Goal: Transaction & Acquisition: Purchase product/service

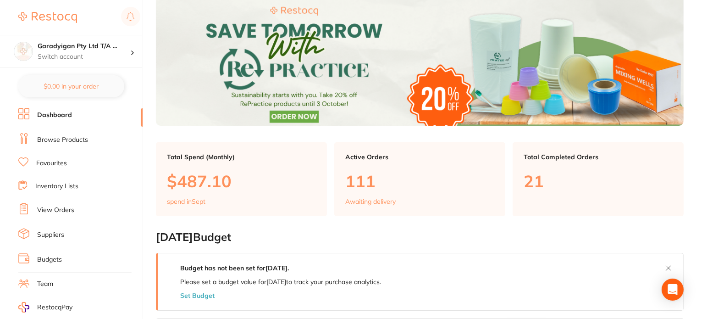
scroll to position [43, 0]
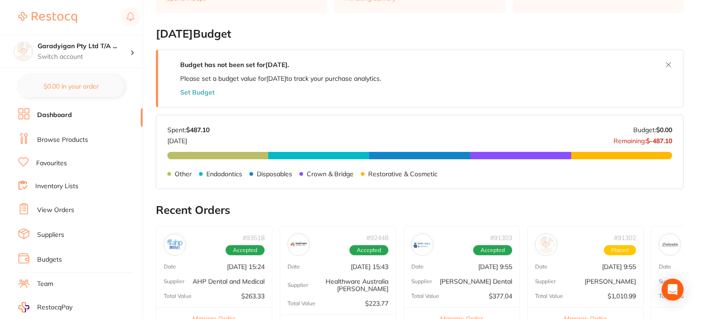
scroll to position [275, 0]
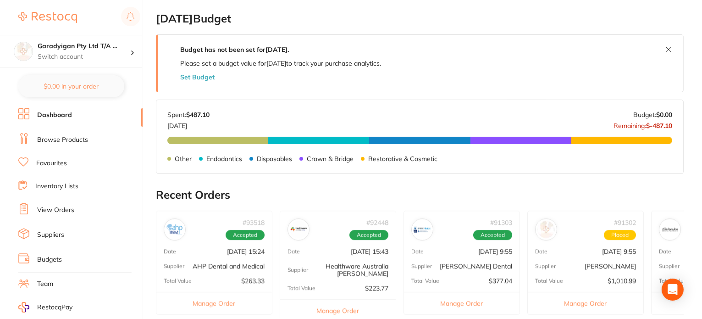
drag, startPoint x: 83, startPoint y: 139, endPoint x: 128, endPoint y: 148, distance: 46.8
click at [83, 139] on link "Browse Products" at bounding box center [62, 139] width 51 height 9
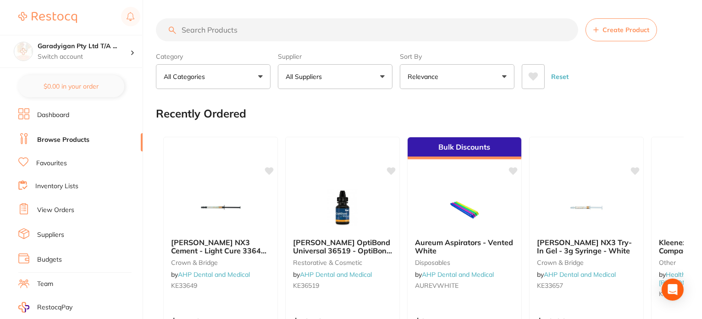
click at [233, 32] on input "search" at bounding box center [367, 29] width 422 height 23
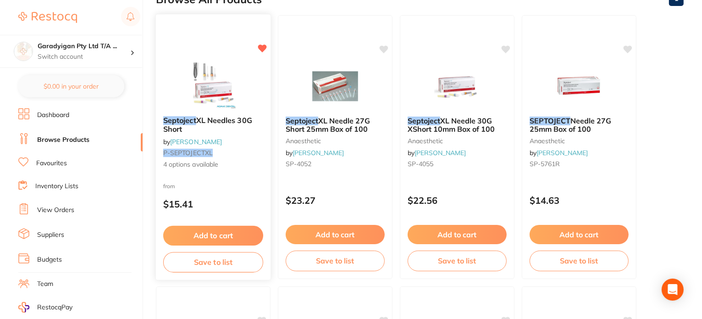
scroll to position [138, 0]
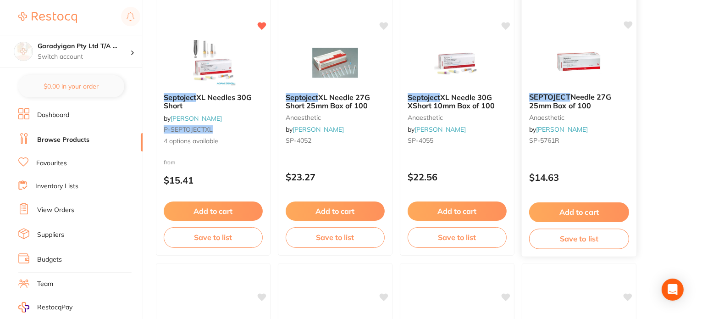
type input "septoject"
click at [630, 22] on icon at bounding box center [628, 25] width 9 height 8
click at [219, 127] on small "P-SEPTOJECTXL" at bounding box center [213, 129] width 100 height 7
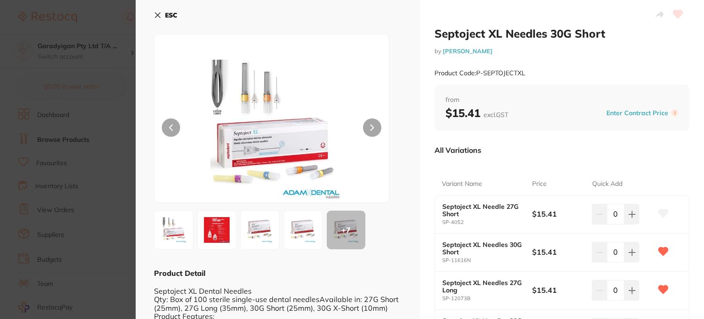
click at [160, 16] on icon at bounding box center [157, 14] width 7 height 7
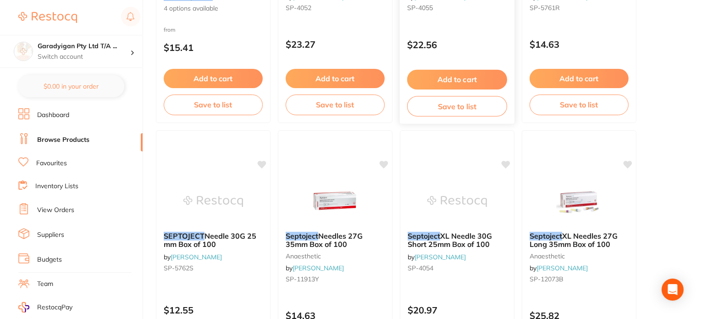
scroll to position [275, 0]
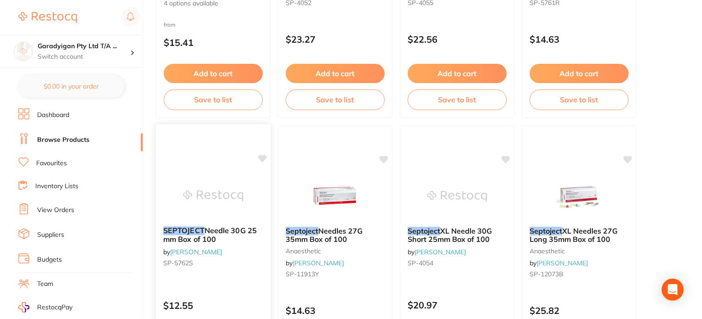
click at [199, 223] on div "SEPTOJECT Needle 30G 25 mm Box of 100 by Henry Schein Halas SP-5762S" at bounding box center [213, 248] width 115 height 59
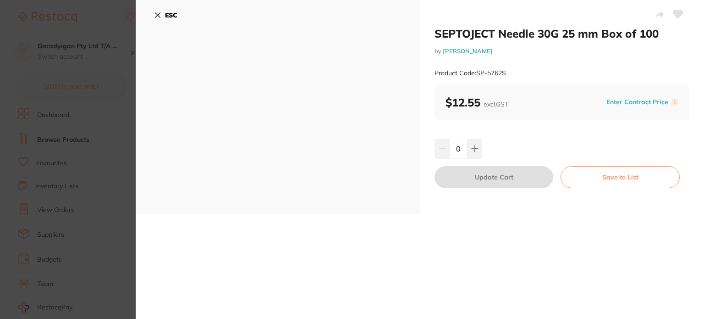
click at [154, 13] on icon at bounding box center [157, 14] width 7 height 7
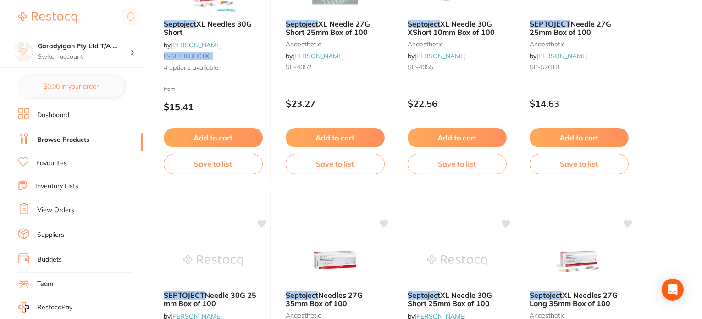
scroll to position [321, 0]
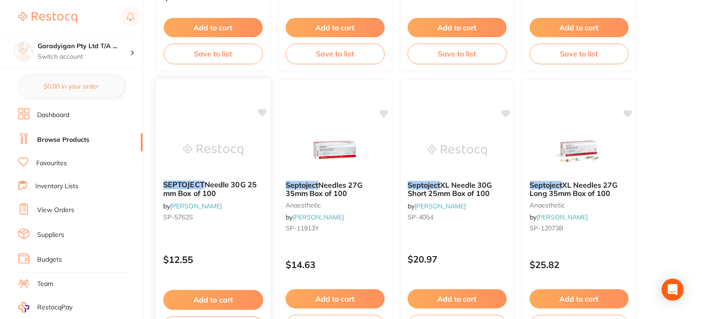
click at [266, 112] on icon at bounding box center [262, 113] width 9 height 8
click at [234, 291] on button "Add to cart" at bounding box center [213, 300] width 100 height 20
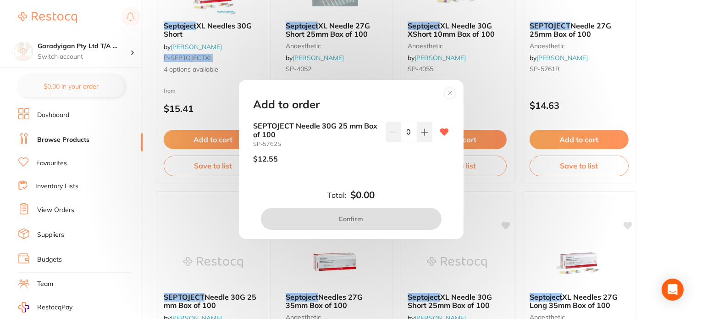
scroll to position [183, 0]
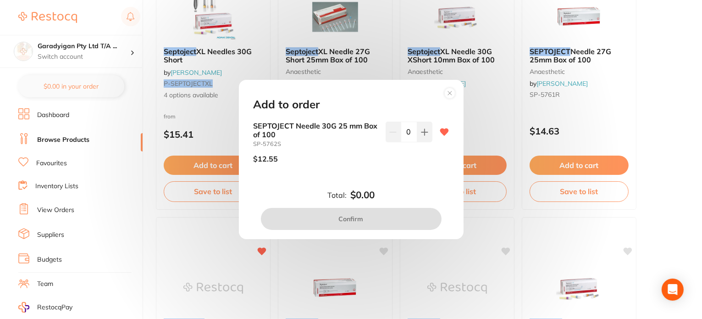
drag, startPoint x: 420, startPoint y: 131, endPoint x: 426, endPoint y: 181, distance: 50.8
click at [421, 131] on icon at bounding box center [424, 131] width 7 height 7
type input "1"
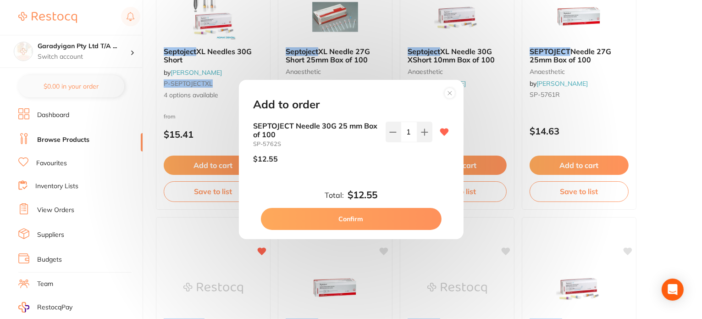
click at [406, 221] on button "Confirm" at bounding box center [351, 219] width 181 height 22
checkbox input "false"
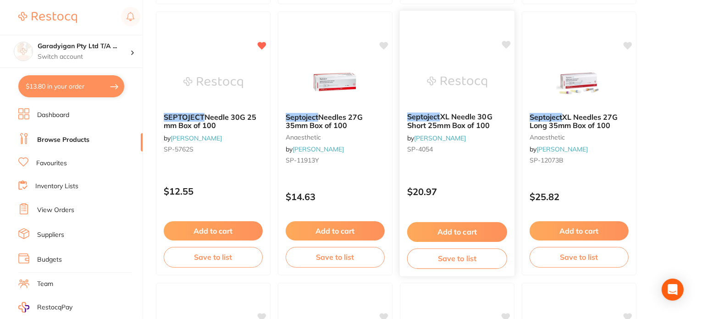
scroll to position [413, 0]
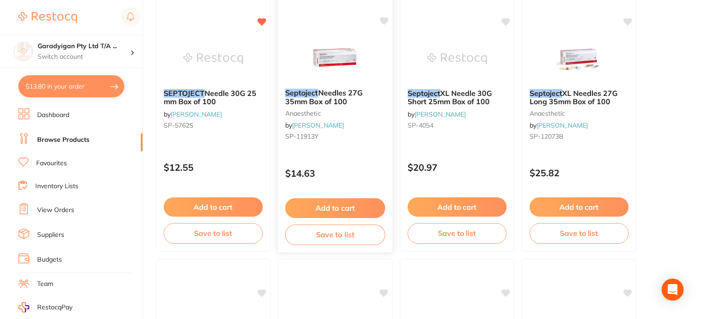
click at [386, 18] on icon at bounding box center [384, 21] width 9 height 9
click at [340, 55] on img at bounding box center [335, 58] width 60 height 46
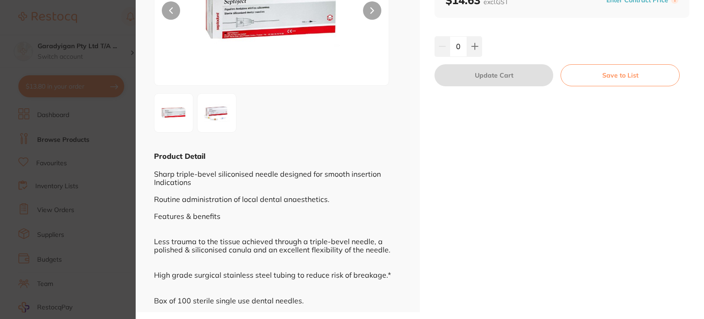
click at [171, 111] on img at bounding box center [173, 112] width 33 height 33
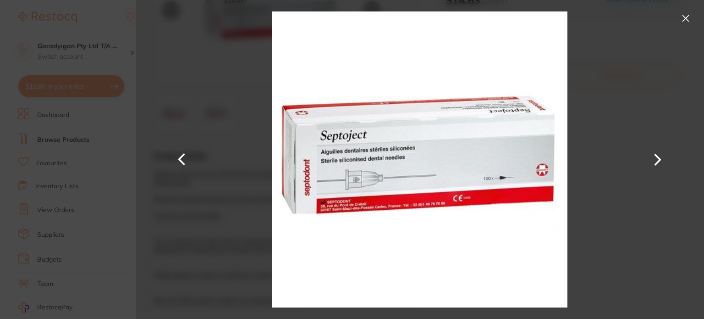
click at [241, 106] on div at bounding box center [420, 159] width 569 height 319
click at [684, 16] on button at bounding box center [686, 18] width 15 height 15
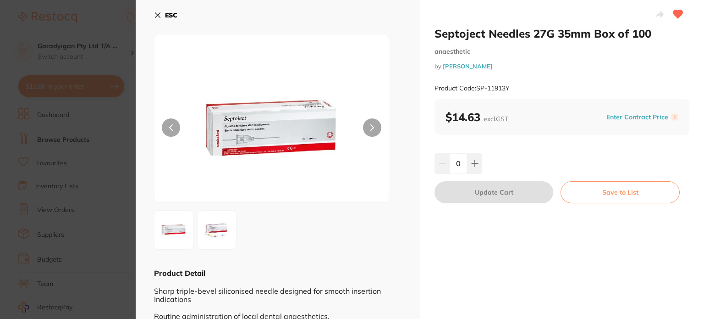
click at [200, 220] on button at bounding box center [216, 229] width 39 height 39
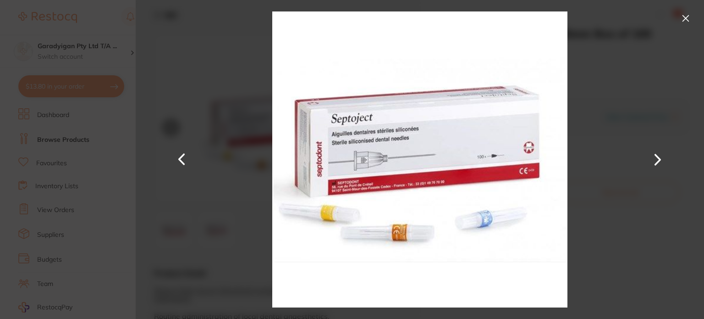
click at [211, 216] on div at bounding box center [420, 159] width 569 height 319
click at [684, 16] on button at bounding box center [686, 18] width 15 height 15
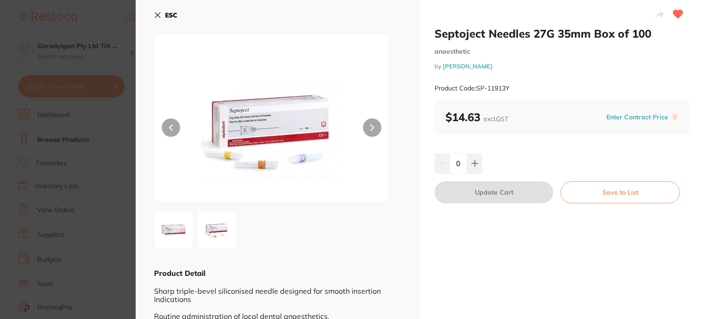
drag, startPoint x: 159, startPoint y: 18, endPoint x: 213, endPoint y: 54, distance: 65.1
click at [159, 17] on icon at bounding box center [157, 14] width 7 height 7
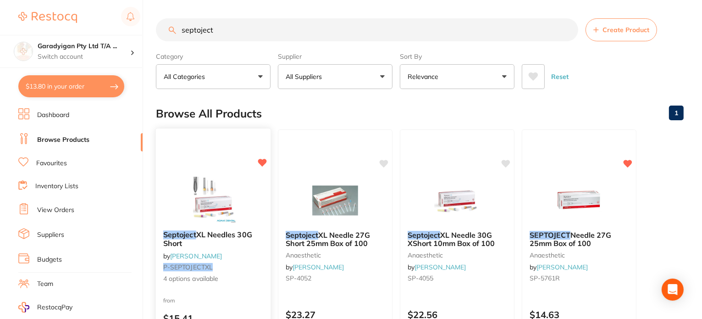
click at [260, 159] on icon at bounding box center [262, 162] width 9 height 9
click at [342, 204] on img at bounding box center [335, 200] width 60 height 46
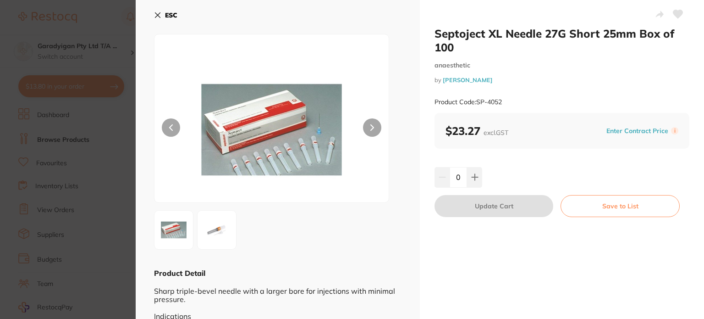
click at [155, 11] on icon at bounding box center [157, 14] width 7 height 7
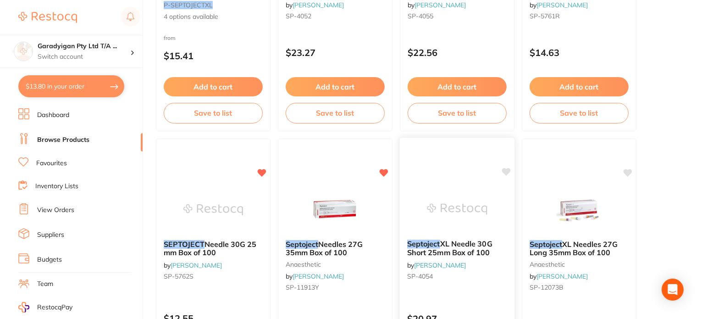
scroll to position [414, 0]
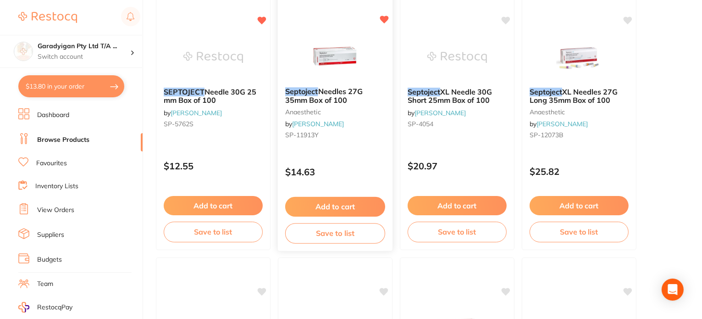
click at [315, 106] on div "Septoject Needles 27G 35mm Box of 100 anaesthetic by Henry Schein Halas SP-1191…" at bounding box center [335, 115] width 115 height 70
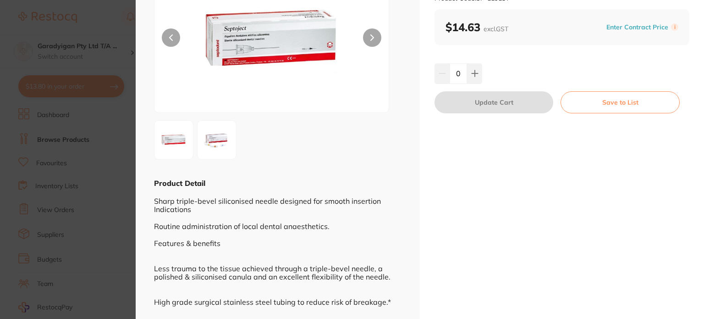
scroll to position [117, 0]
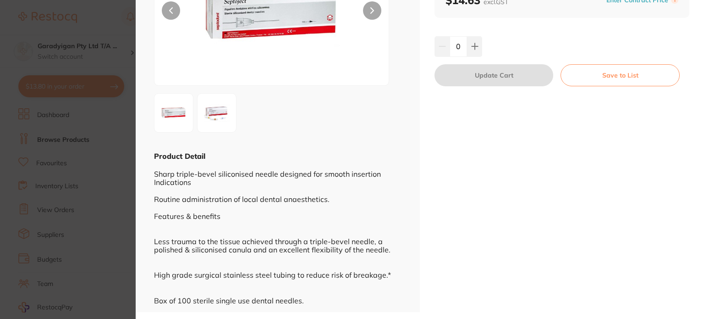
click at [212, 111] on img at bounding box center [216, 112] width 33 height 33
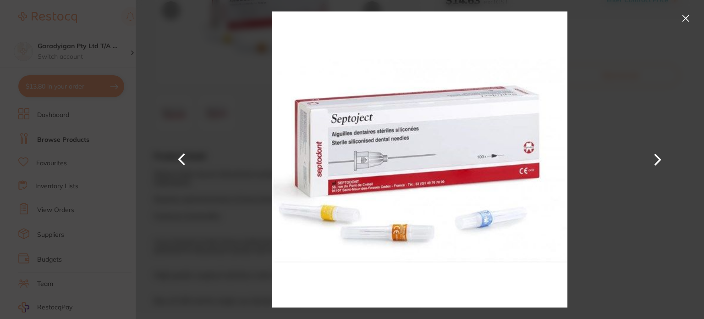
click at [682, 17] on button at bounding box center [686, 18] width 15 height 15
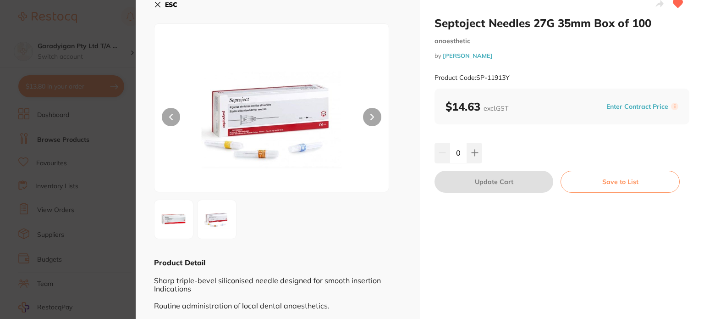
scroll to position [0, 0]
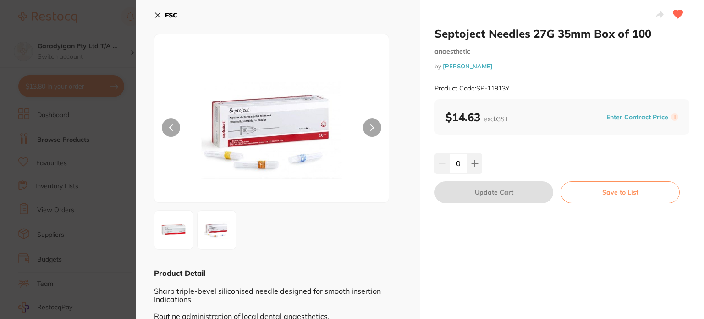
click at [160, 16] on icon at bounding box center [157, 14] width 7 height 7
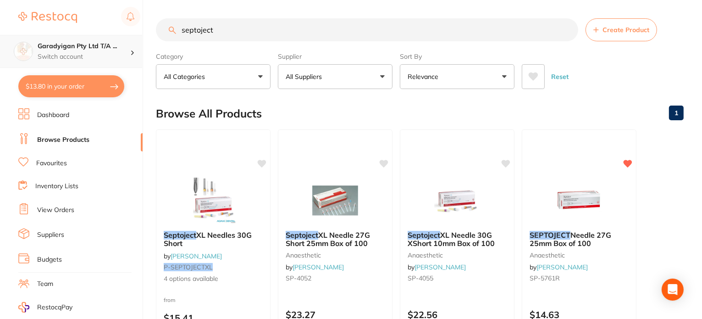
drag, startPoint x: 244, startPoint y: 32, endPoint x: 129, endPoint y: 49, distance: 116.3
click at [129, 49] on div "$13.80 Garadyigan Pty Ltd T/A ... Switch account Garadyigan Pty Ltd T/A Annanda…" at bounding box center [351, 159] width 702 height 319
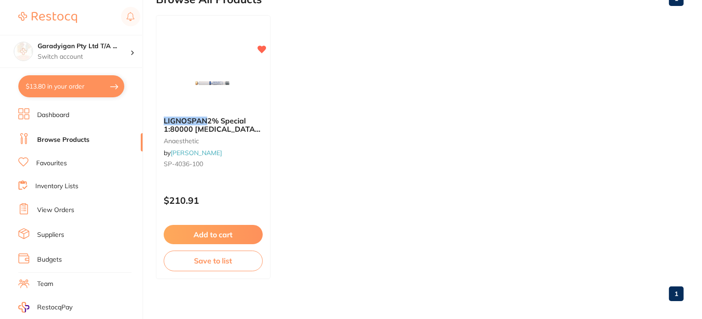
scroll to position [122, 0]
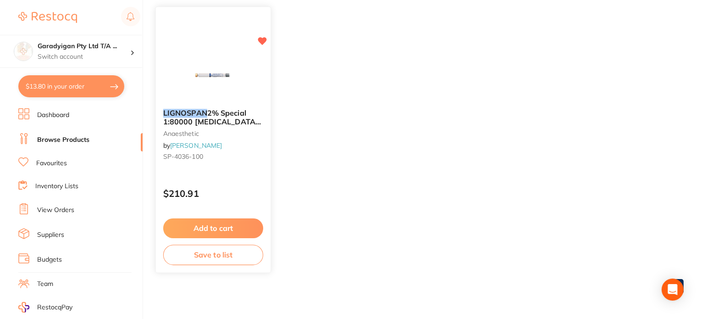
type input "lignospan"
click at [235, 229] on button "Add to cart" at bounding box center [213, 226] width 99 height 19
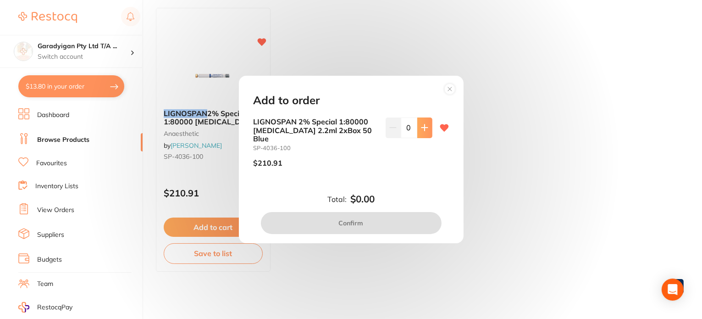
click at [424, 135] on button at bounding box center [424, 127] width 15 height 20
type input "1"
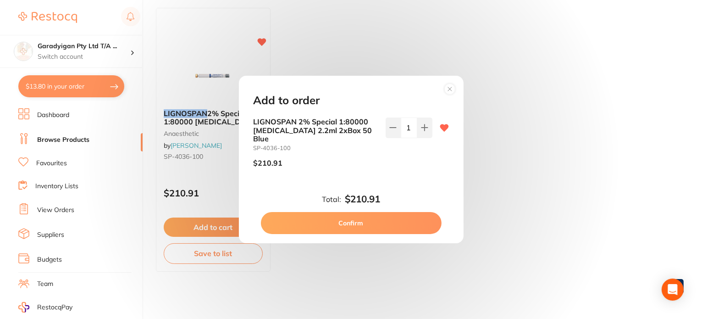
drag, startPoint x: 400, startPoint y: 224, endPoint x: 346, endPoint y: 235, distance: 54.9
click at [400, 223] on button "Confirm" at bounding box center [351, 223] width 181 height 22
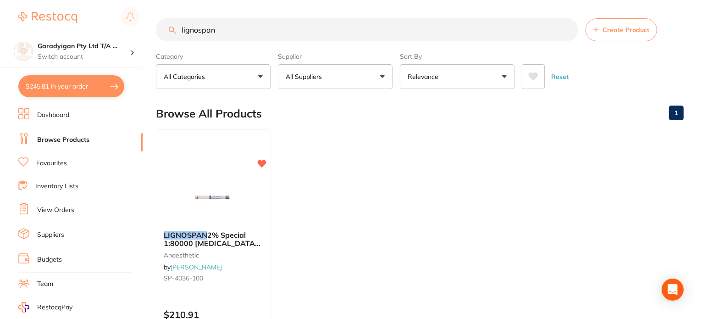
drag, startPoint x: 244, startPoint y: 29, endPoint x: 84, endPoint y: 17, distance: 159.5
click at [102, 28] on div "$245.81 Garadyigan Pty Ltd T/A ... Switch account Garadyigan Pty Ltd T/A Annand…" at bounding box center [351, 159] width 702 height 319
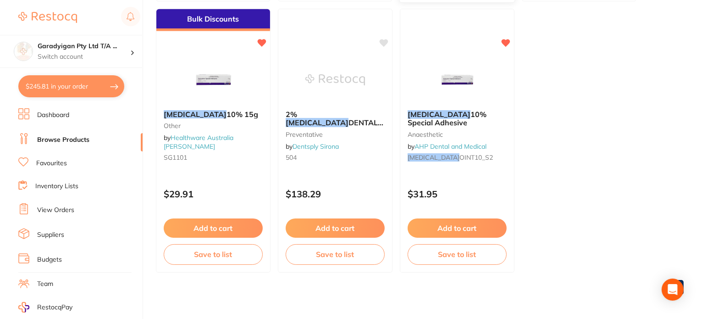
scroll to position [935, 0]
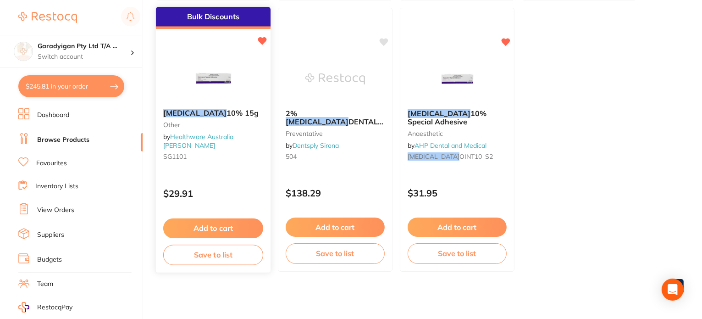
type input "xylocaine"
click at [238, 103] on div "Xylocaine 10% 15g other by Healthware Australia Ridley SG1101" at bounding box center [213, 136] width 115 height 70
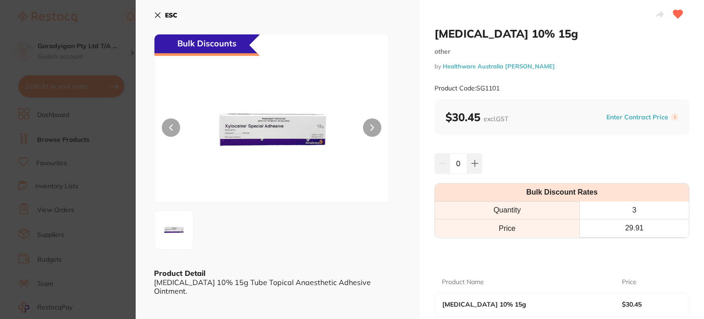
click at [166, 23] on div "ESC" at bounding box center [278, 20] width 248 height 27
click at [161, 13] on button "ESC" at bounding box center [165, 15] width 23 height 16
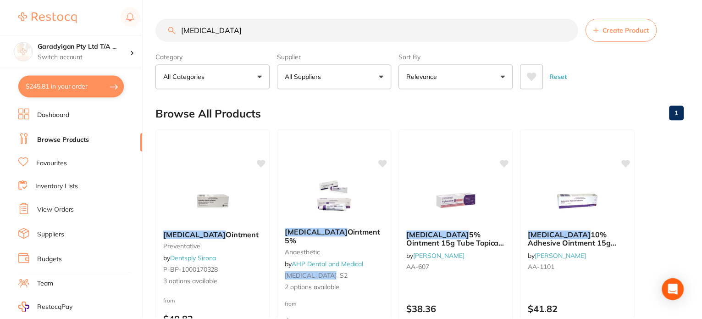
scroll to position [935, 0]
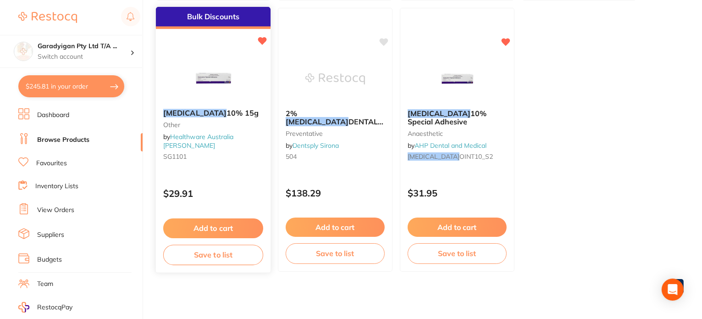
click at [253, 227] on button "Add to cart" at bounding box center [213, 228] width 100 height 20
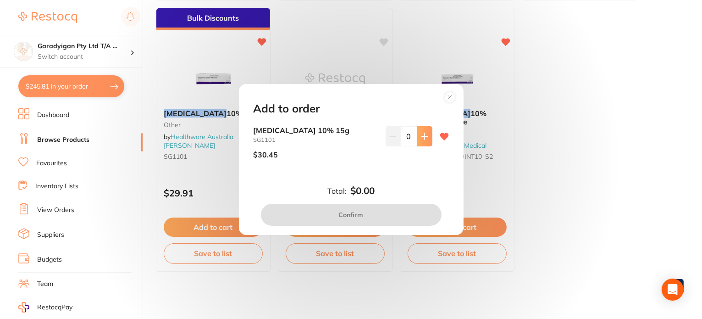
click at [422, 131] on button at bounding box center [424, 136] width 15 height 20
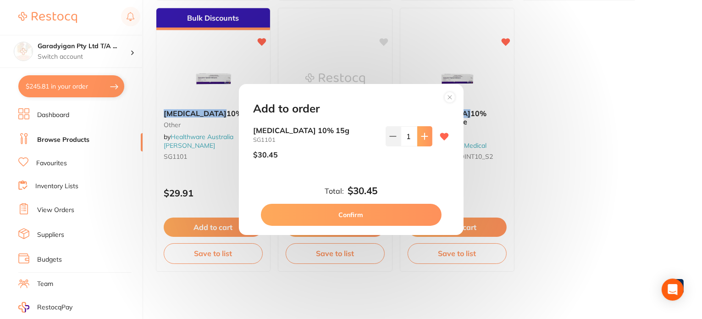
type input "1"
drag, startPoint x: 450, startPoint y: 97, endPoint x: 452, endPoint y: 105, distance: 7.5
click at [450, 98] on icon at bounding box center [450, 97] width 15 height 15
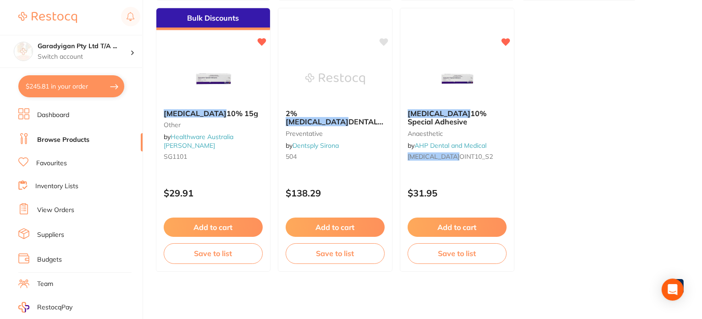
click at [255, 231] on button "Add to cart" at bounding box center [213, 226] width 99 height 19
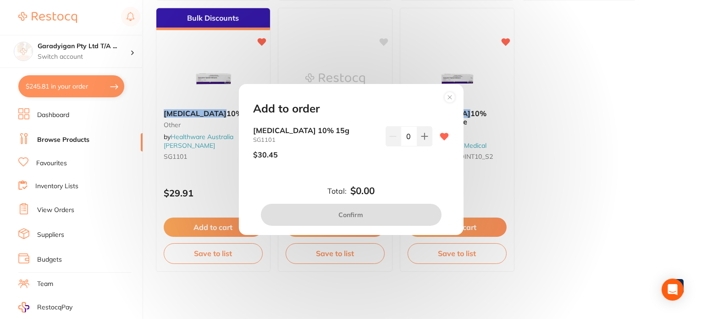
click at [449, 100] on circle at bounding box center [449, 97] width 11 height 11
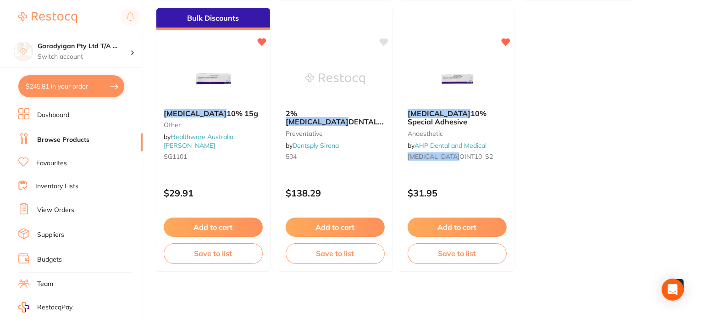
click at [221, 173] on div "Bulk Discounts Xylocaine 10% 15g other by Healthware Australia Ridley SG1101 $2…" at bounding box center [213, 140] width 115 height 264
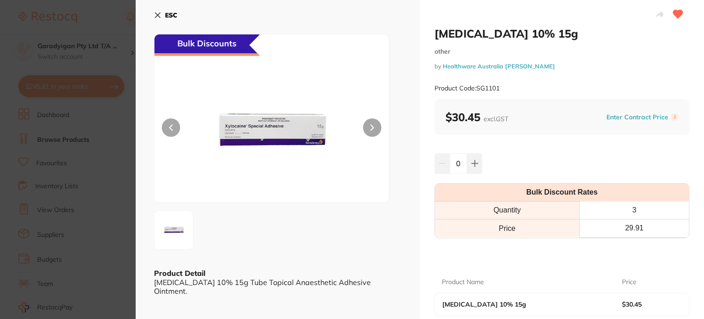
click at [158, 10] on button "ESC" at bounding box center [165, 15] width 23 height 16
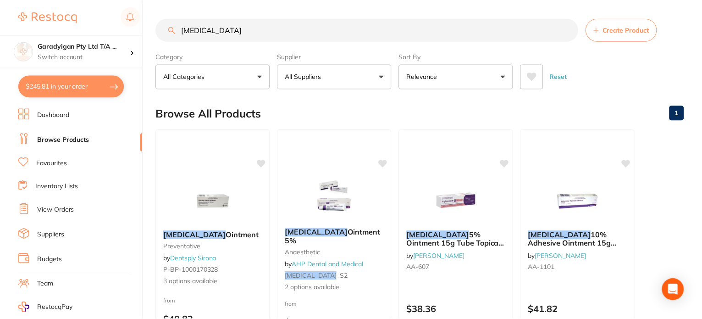
scroll to position [935, 0]
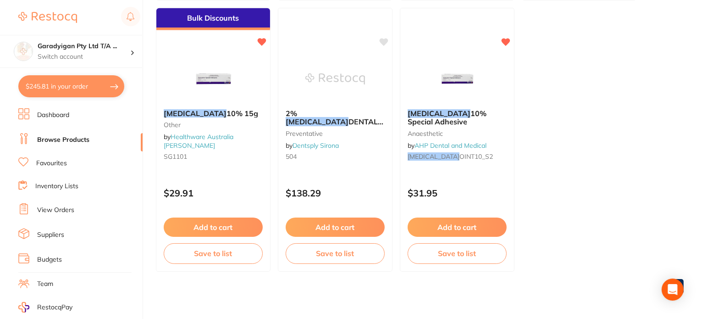
click at [241, 220] on button "Add to cart" at bounding box center [213, 226] width 99 height 19
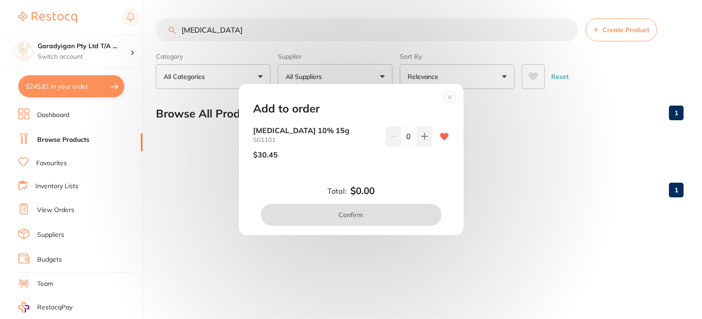
scroll to position [0, 0]
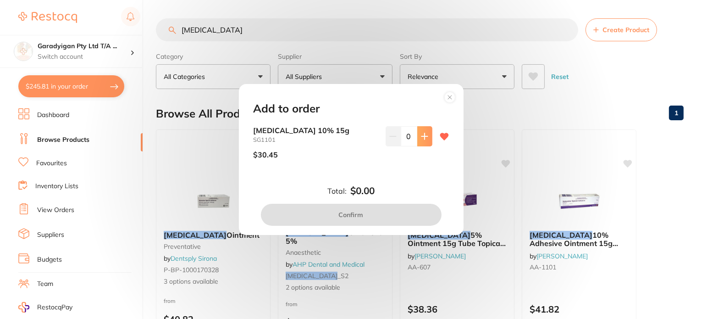
click at [424, 135] on icon at bounding box center [424, 136] width 7 height 7
type input "1"
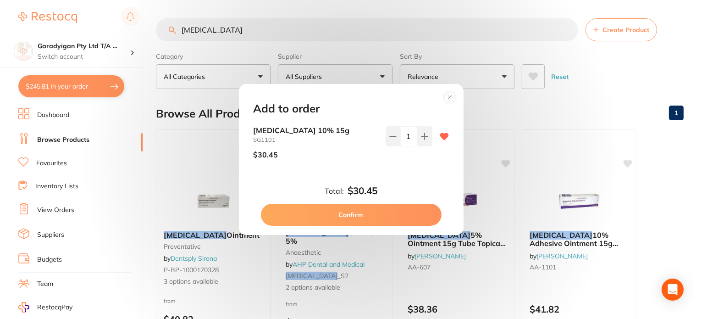
drag, startPoint x: 404, startPoint y: 221, endPoint x: 398, endPoint y: 216, distance: 7.5
click at [398, 217] on button "Confirm" at bounding box center [351, 215] width 181 height 22
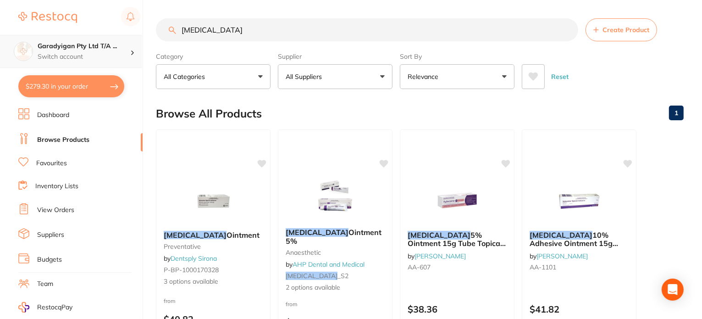
drag, startPoint x: 237, startPoint y: 28, endPoint x: 123, endPoint y: 43, distance: 114.3
click at [123, 43] on div "$279.30 Garadyigan Pty Ltd T/A ... Switch account Garadyigan Pty Ltd T/A Annand…" at bounding box center [351, 159] width 702 height 319
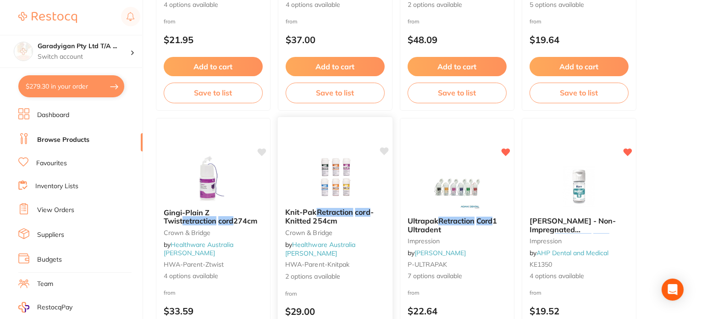
scroll to position [825, 0]
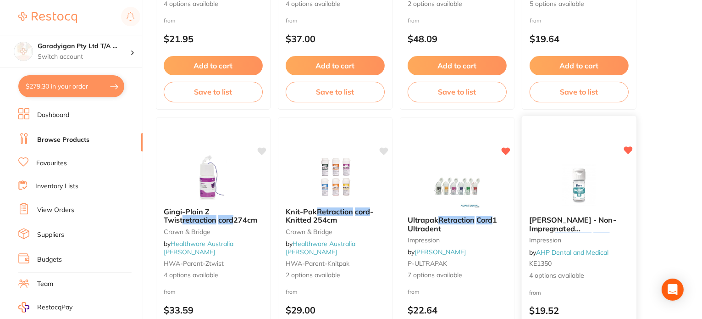
type input "retraction cord"
drag, startPoint x: 636, startPoint y: 146, endPoint x: 603, endPoint y: 190, distance: 54.8
click at [636, 148] on div "Kerr GingiKnit - Non-Impregnated Knitted Retraction Cord impression by AHP Dent…" at bounding box center [579, 249] width 115 height 264
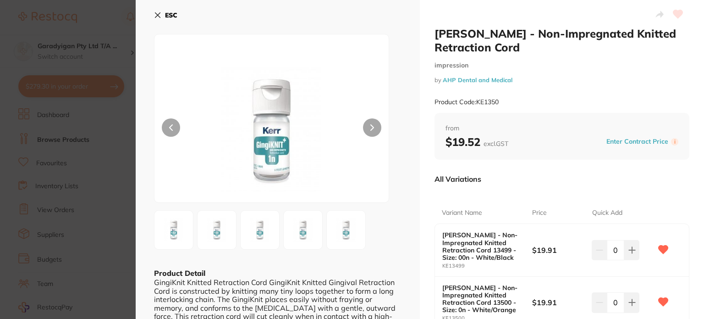
click at [158, 13] on icon at bounding box center [157, 14] width 7 height 7
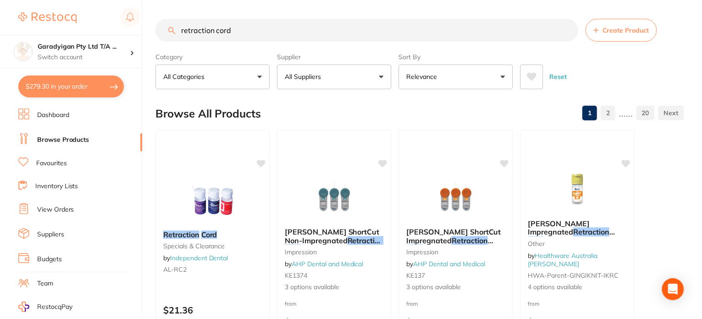
scroll to position [825, 0]
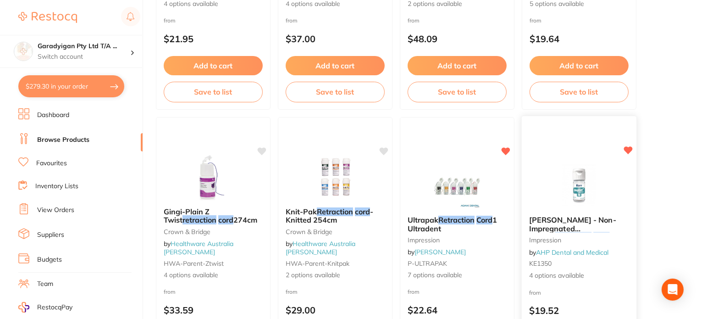
click at [630, 148] on icon at bounding box center [628, 150] width 9 height 9
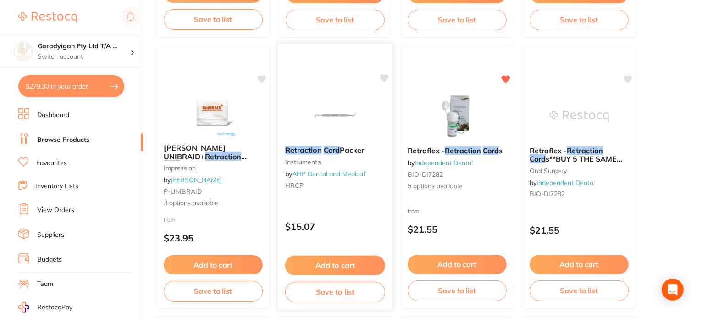
scroll to position [3072, 0]
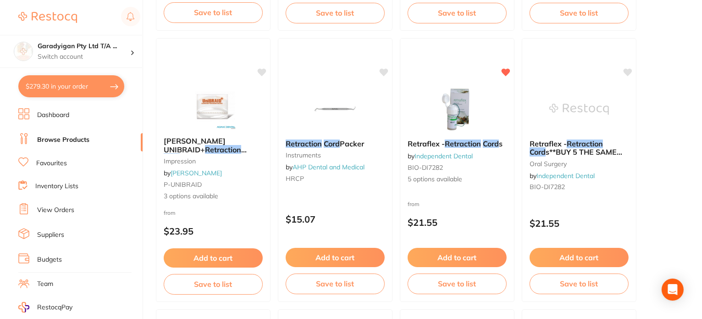
click at [435, 129] on img at bounding box center [457, 109] width 60 height 46
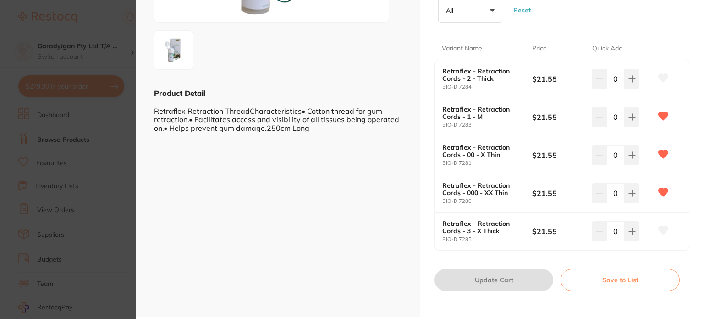
scroll to position [183, 0]
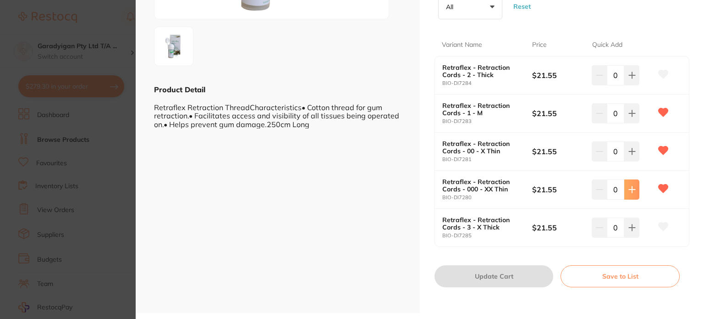
click at [634, 192] on icon at bounding box center [632, 189] width 7 height 7
type input "1"
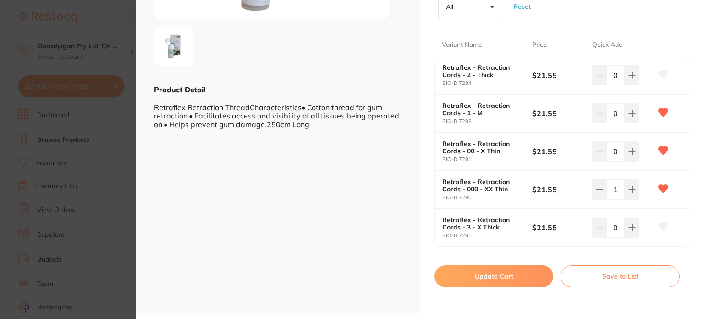
drag, startPoint x: 627, startPoint y: 149, endPoint x: 617, endPoint y: 261, distance: 112.3
click at [629, 150] on icon at bounding box center [632, 151] width 7 height 7
type input "1"
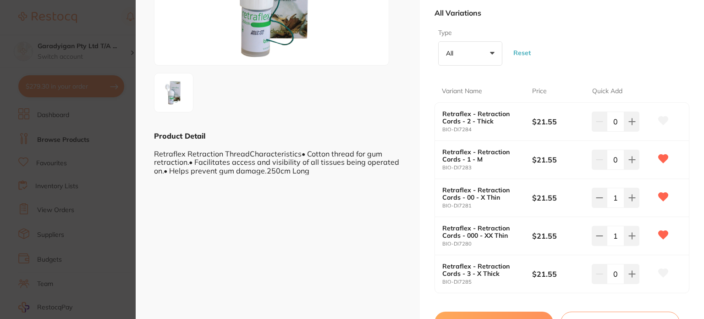
scroll to position [138, 0]
click at [628, 166] on button at bounding box center [632, 159] width 15 height 20
drag, startPoint x: 635, startPoint y: 165, endPoint x: 631, endPoint y: 174, distance: 10.1
click at [635, 165] on button at bounding box center [632, 159] width 15 height 20
click at [602, 164] on button at bounding box center [599, 159] width 15 height 20
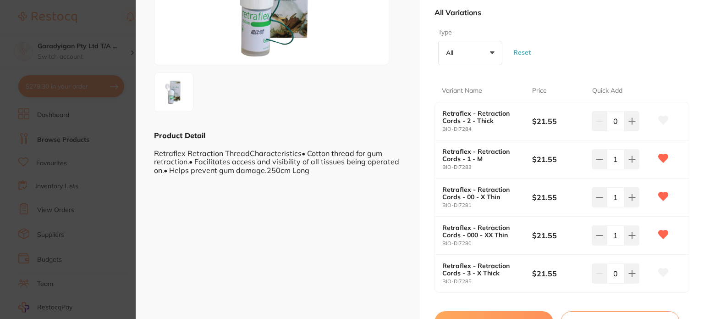
drag, startPoint x: 601, startPoint y: 165, endPoint x: 596, endPoint y: 172, distance: 8.9
click at [601, 165] on button at bounding box center [599, 159] width 15 height 20
type input "0"
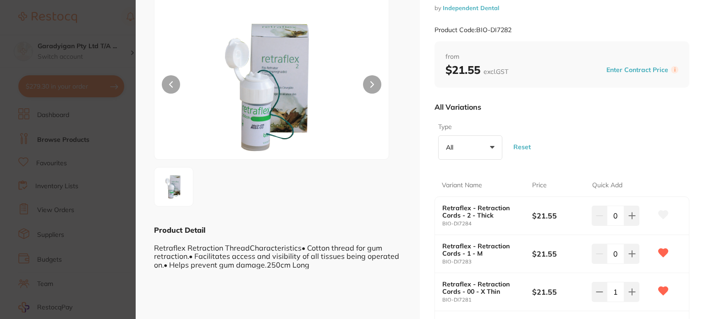
scroll to position [0, 0]
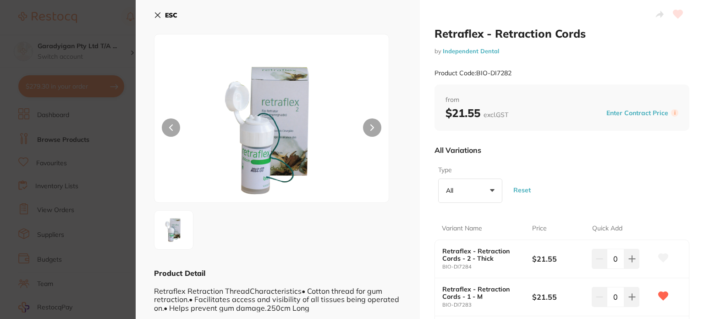
click at [367, 128] on button at bounding box center [372, 127] width 18 height 18
click at [367, 129] on button at bounding box center [372, 127] width 18 height 18
click at [160, 126] on div at bounding box center [271, 118] width 235 height 169
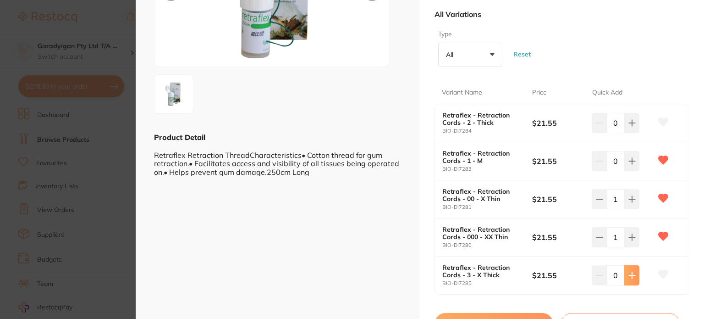
scroll to position [183, 0]
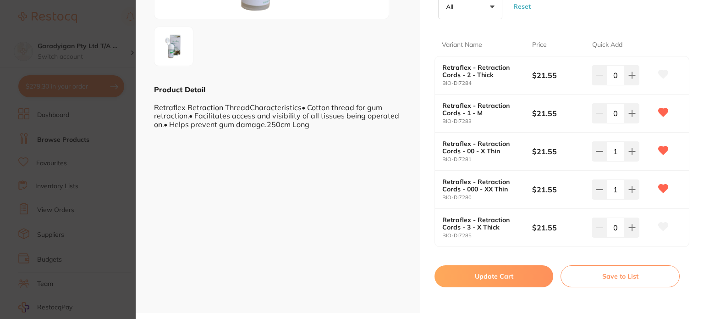
click at [505, 269] on button "Update Cart" at bounding box center [494, 276] width 119 height 22
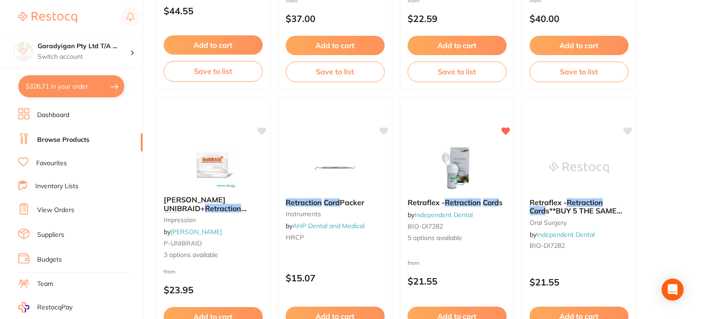
scroll to position [2957, 0]
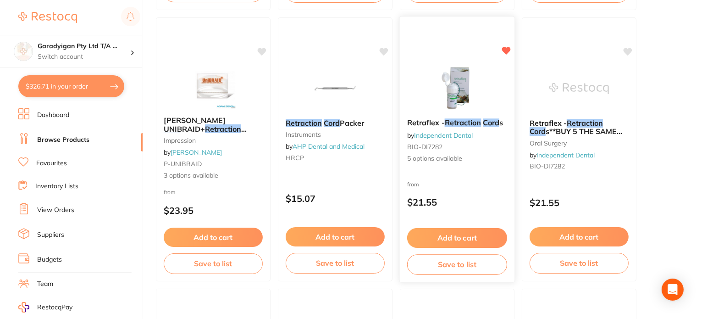
scroll to position [3094, 0]
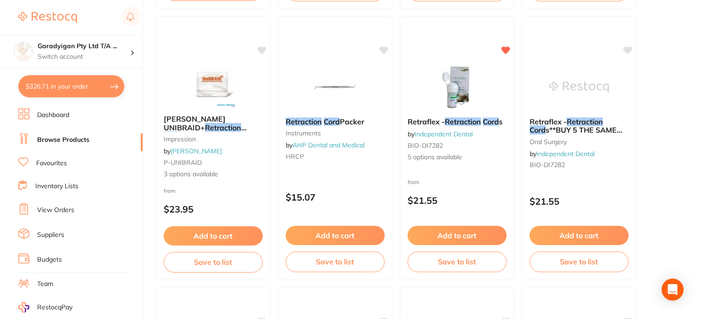
drag, startPoint x: 551, startPoint y: 80, endPoint x: 558, endPoint y: 104, distance: 25.3
click at [551, 80] on img at bounding box center [579, 87] width 60 height 46
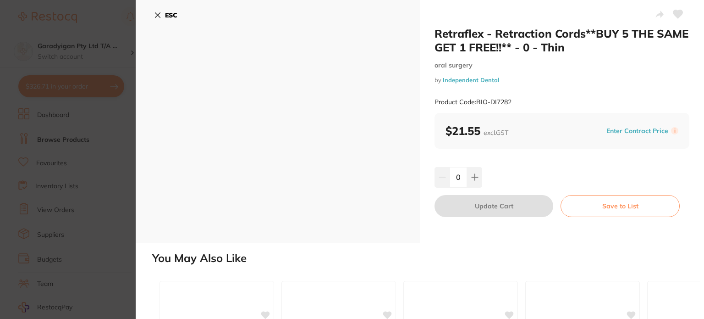
click at [160, 19] on button "ESC" at bounding box center [165, 15] width 23 height 16
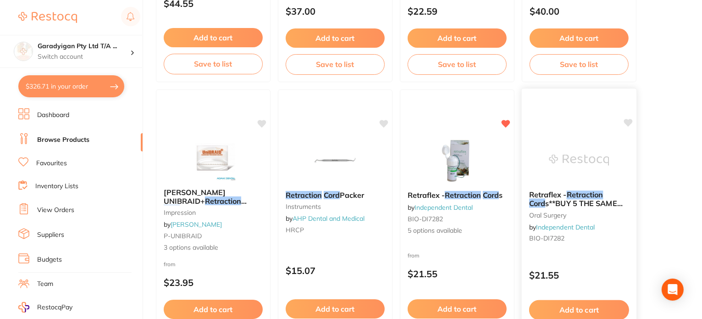
scroll to position [3049, 0]
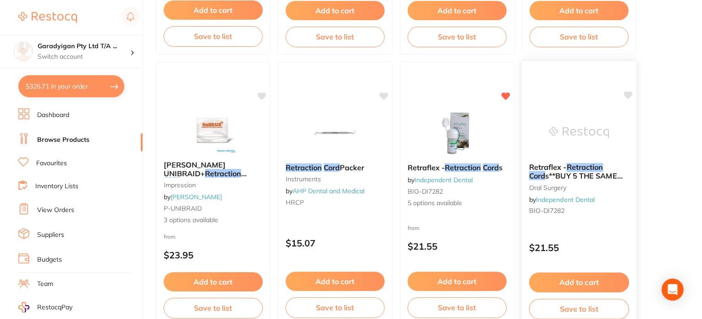
click at [578, 277] on button "Add to cart" at bounding box center [579, 282] width 100 height 20
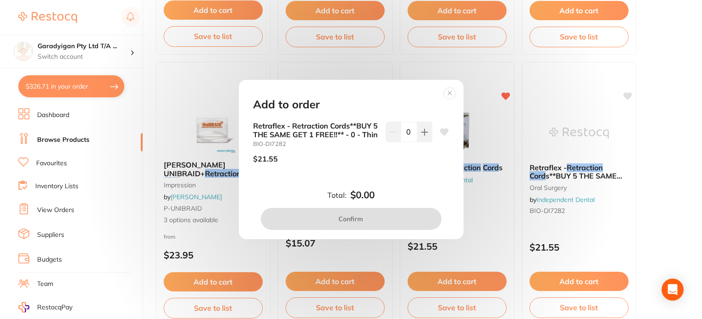
click at [445, 128] on icon at bounding box center [444, 131] width 9 height 7
click at [423, 133] on button at bounding box center [424, 132] width 15 height 20
type input "1"
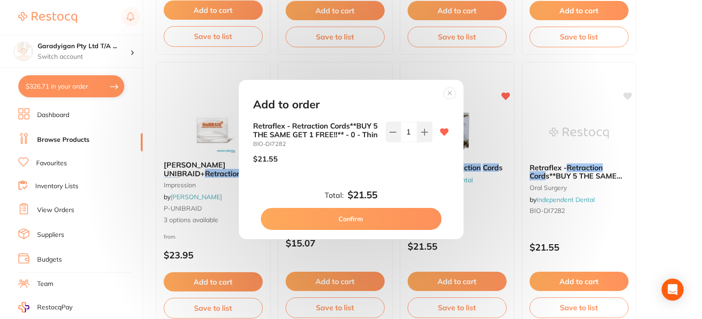
click at [397, 221] on button "Confirm" at bounding box center [351, 219] width 181 height 22
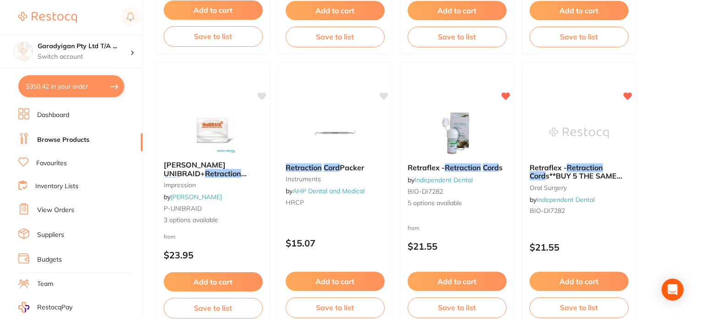
click at [94, 92] on button "$350.42 in your order" at bounding box center [71, 86] width 106 height 22
checkbox input "true"
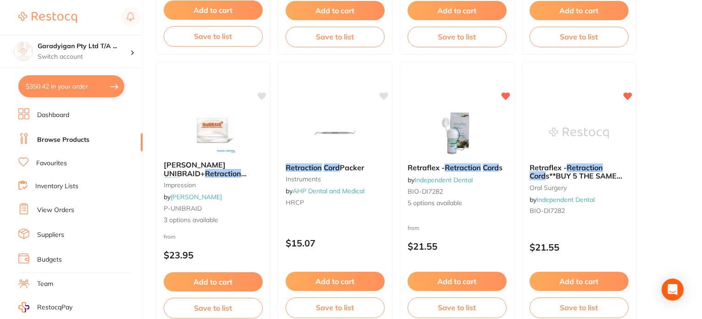
checkbox input "true"
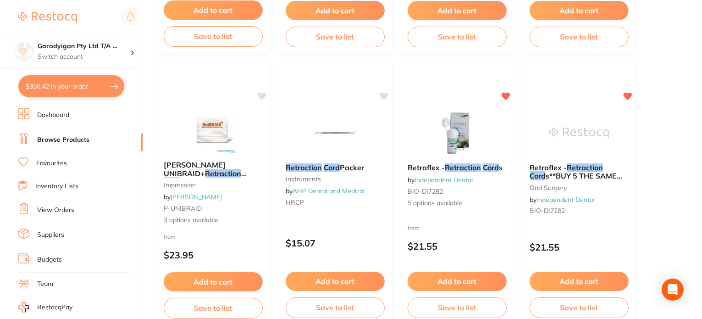
checkbox input "true"
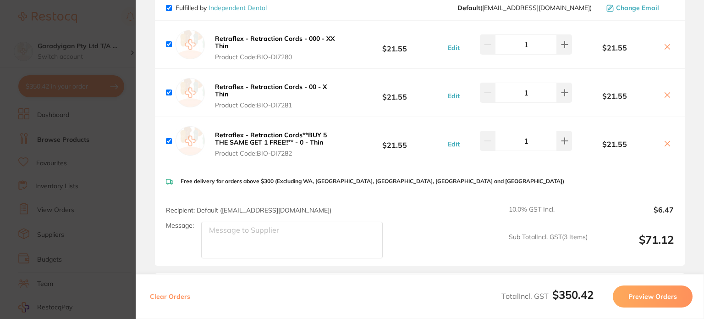
scroll to position [275, 0]
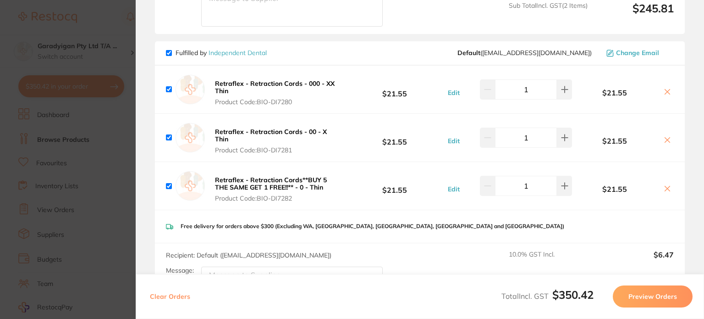
click at [120, 207] on section "Update RRP Set your pre negotiated price for this item. Item Agreed RRP (excl. …" at bounding box center [352, 159] width 704 height 319
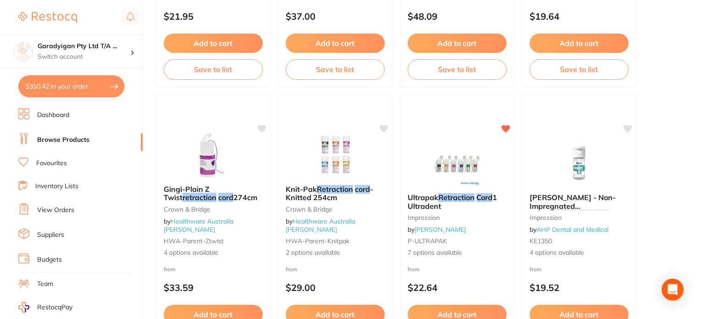
scroll to position [847, 0]
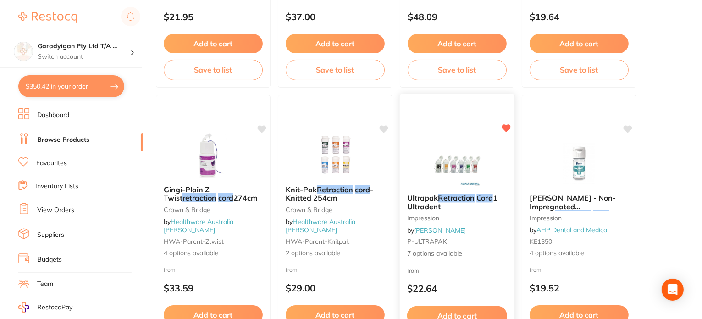
click at [461, 163] on img at bounding box center [457, 163] width 60 height 46
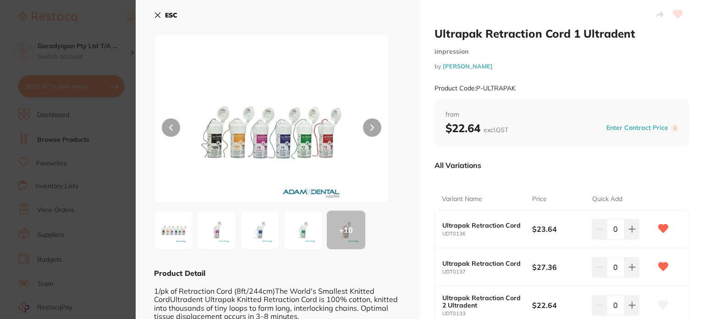
click at [160, 15] on icon at bounding box center [157, 14] width 7 height 7
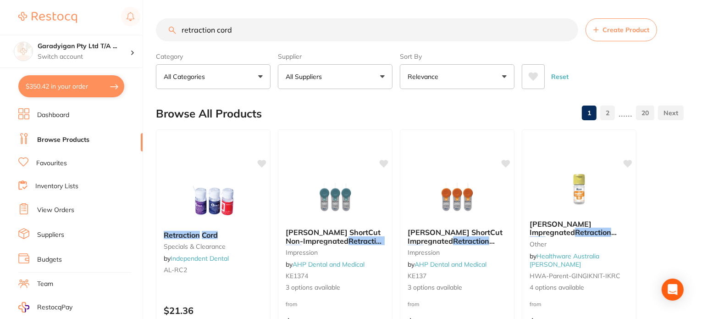
drag, startPoint x: 271, startPoint y: 24, endPoint x: 151, endPoint y: 37, distance: 120.4
click at [151, 37] on div "$350.42 Garadyigan Pty Ltd T/A ... Switch account Garadyigan Pty Ltd T/A Annand…" at bounding box center [351, 159] width 702 height 319
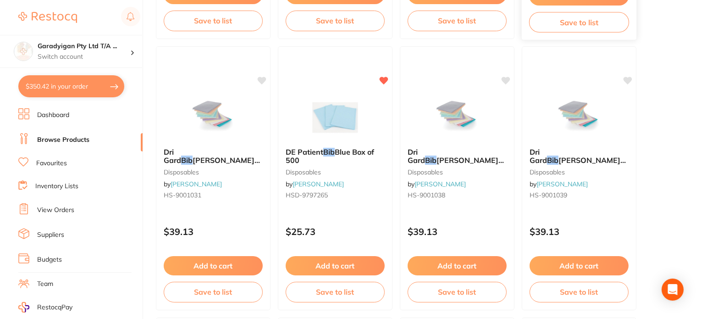
scroll to position [2247, 0]
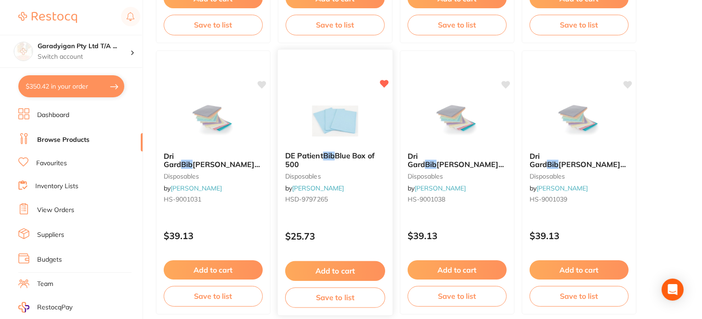
type input "bib"
drag, startPoint x: 349, startPoint y: 267, endPoint x: 421, endPoint y: 259, distance: 72.0
click at [349, 267] on button "Add to cart" at bounding box center [335, 269] width 99 height 19
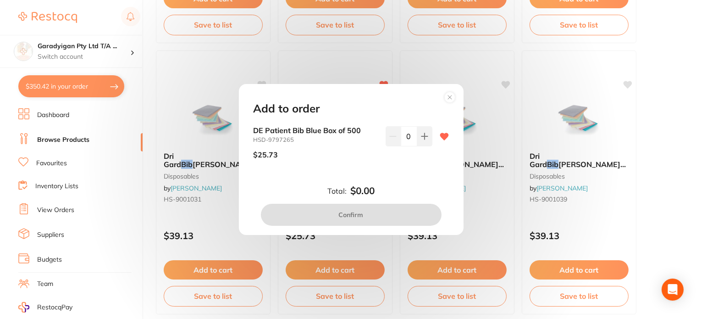
drag, startPoint x: 421, startPoint y: 136, endPoint x: 371, endPoint y: 231, distance: 107.1
click at [421, 137] on icon at bounding box center [424, 136] width 7 height 7
type input "1"
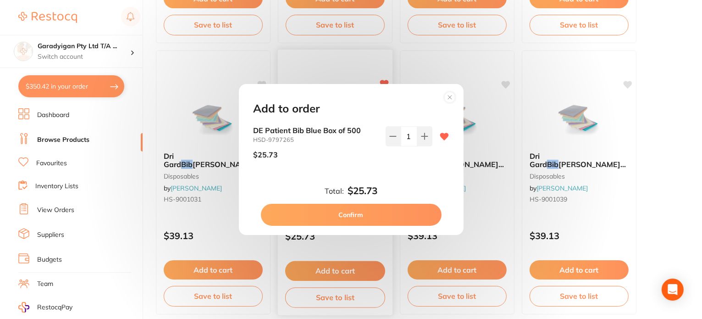
click at [355, 220] on button "Confirm" at bounding box center [351, 215] width 181 height 22
checkbox input "false"
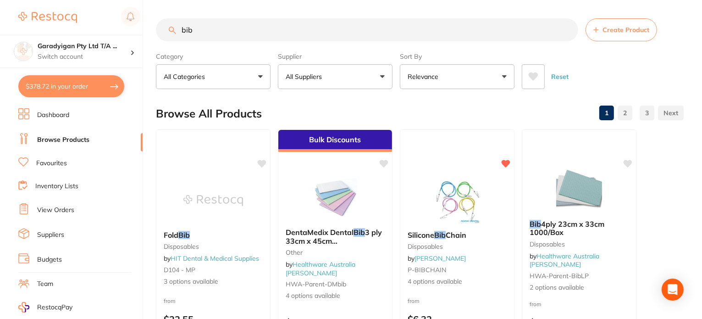
drag, startPoint x: 215, startPoint y: 32, endPoint x: 152, endPoint y: 30, distance: 62.4
click at [152, 30] on div "$378.72 Garadyigan Pty Ltd T/A ... Switch account Garadyigan Pty Ltd T/A Annand…" at bounding box center [351, 159] width 702 height 319
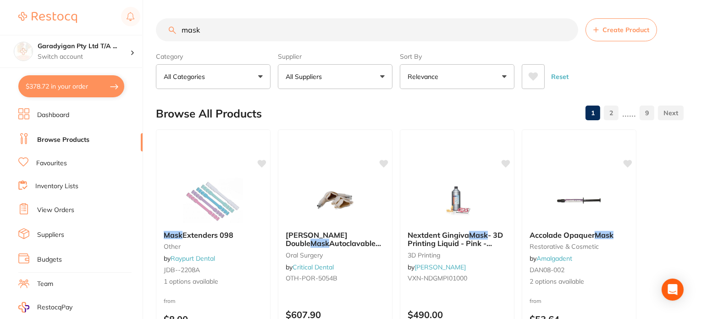
drag, startPoint x: 218, startPoint y: 30, endPoint x: 100, endPoint y: 32, distance: 117.9
click at [100, 32] on div "$378.72 Garadyigan Pty Ltd T/A ... Switch account Garadyigan Pty Ltd T/A Annand…" at bounding box center [351, 159] width 702 height 319
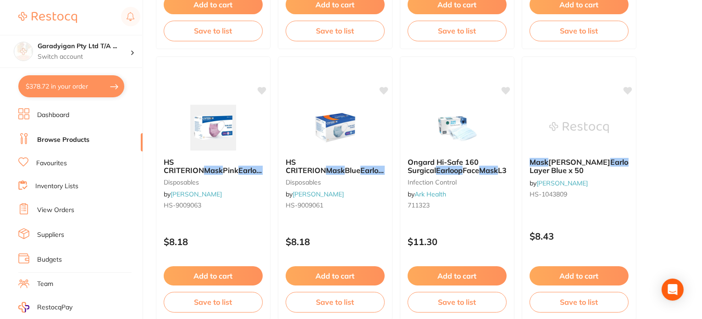
scroll to position [321, 0]
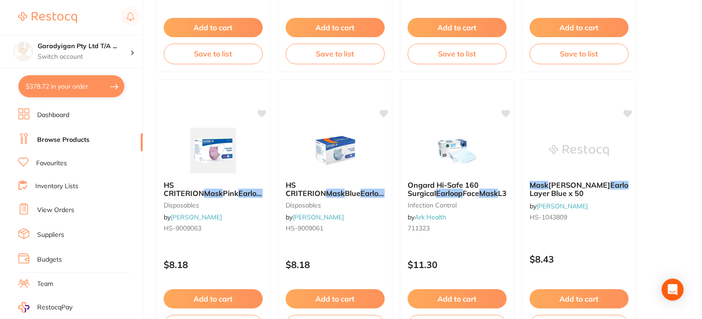
type input "earloop mask"
click at [51, 161] on link "Favourites" at bounding box center [51, 163] width 31 height 9
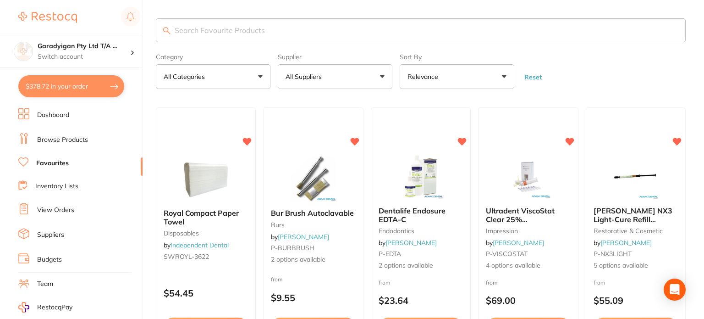
click at [304, 23] on input "search" at bounding box center [421, 30] width 530 height 24
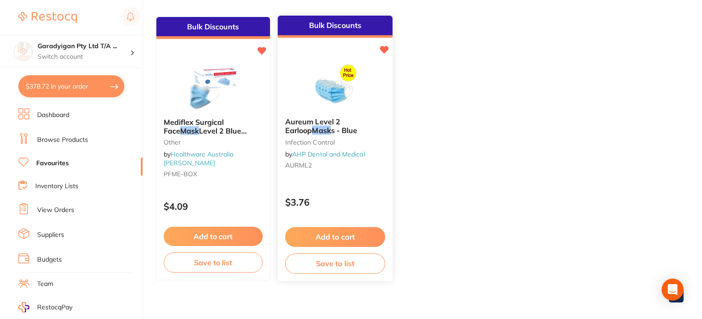
scroll to position [92, 0]
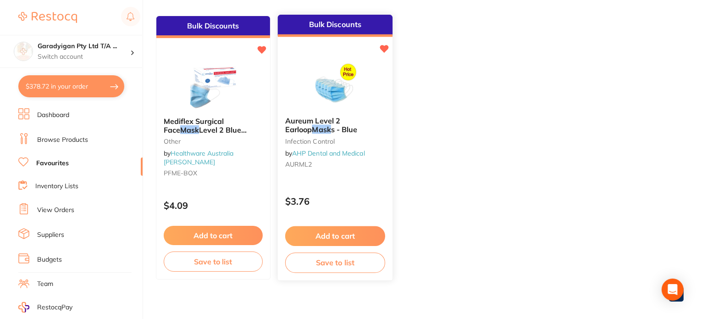
type input "mask"
click at [348, 243] on button "Add to cart" at bounding box center [335, 236] width 100 height 20
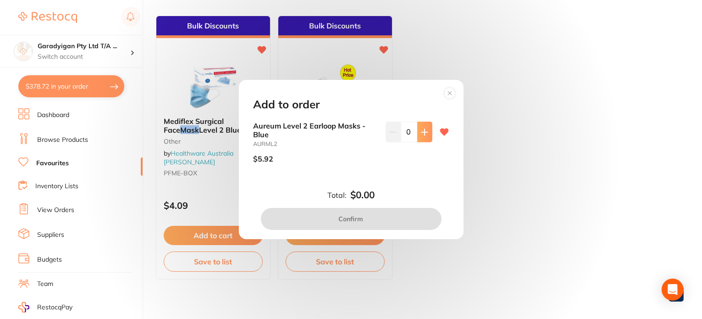
click at [425, 136] on button at bounding box center [424, 132] width 15 height 20
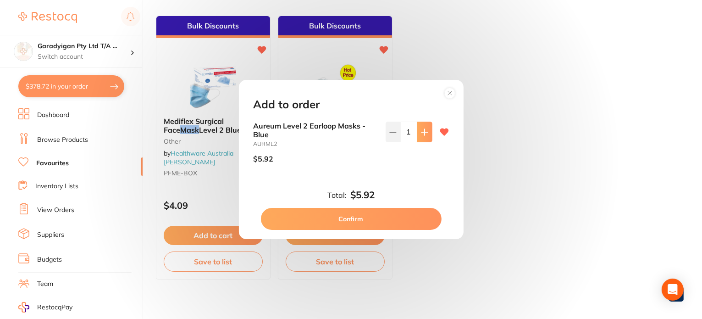
click at [426, 136] on button at bounding box center [424, 132] width 15 height 20
click at [426, 137] on button at bounding box center [424, 132] width 15 height 20
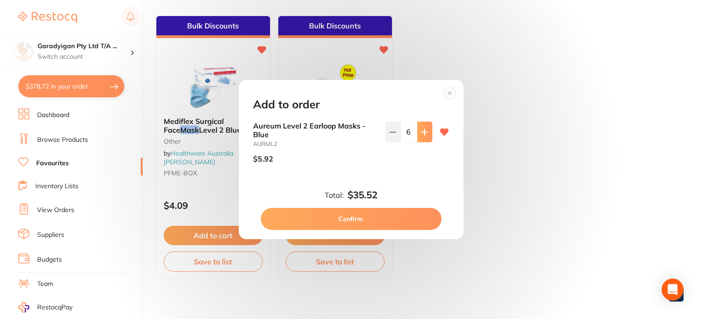
click at [426, 137] on button at bounding box center [424, 132] width 15 height 20
click at [426, 138] on button at bounding box center [424, 132] width 15 height 20
click at [426, 139] on button at bounding box center [424, 132] width 15 height 20
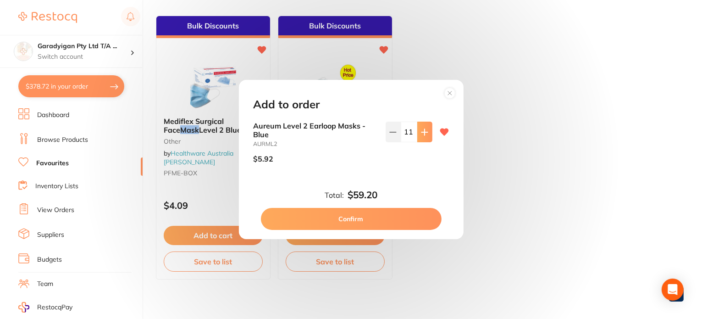
click at [426, 139] on button at bounding box center [424, 132] width 15 height 20
click at [426, 138] on button at bounding box center [424, 132] width 15 height 20
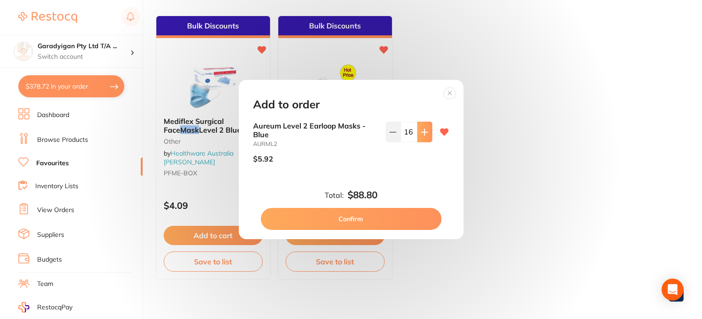
click at [426, 138] on button at bounding box center [424, 132] width 15 height 20
click at [425, 138] on button at bounding box center [424, 132] width 15 height 20
click at [426, 138] on button at bounding box center [424, 132] width 15 height 20
click at [387, 135] on button at bounding box center [393, 132] width 15 height 20
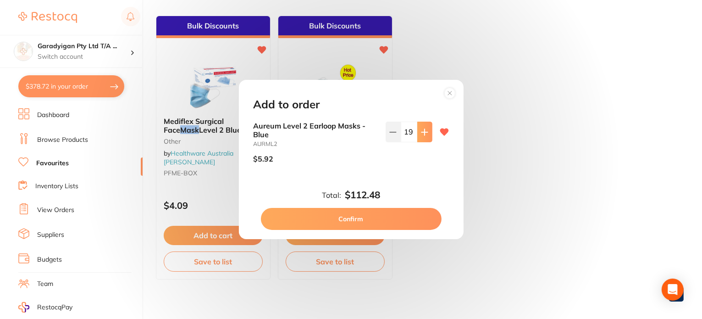
click at [424, 138] on button at bounding box center [424, 132] width 15 height 20
type input "20"
click at [416, 219] on button "Confirm" at bounding box center [351, 219] width 181 height 22
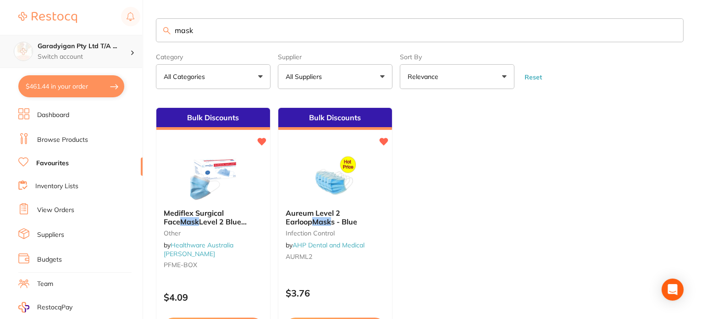
scroll to position [0, 0]
drag, startPoint x: 225, startPoint y: 29, endPoint x: 120, endPoint y: 44, distance: 105.6
click at [120, 44] on div "$461.44 Garadyigan Pty Ltd T/A ... Switch account Garadyigan Pty Ltd T/A Annand…" at bounding box center [351, 159] width 702 height 319
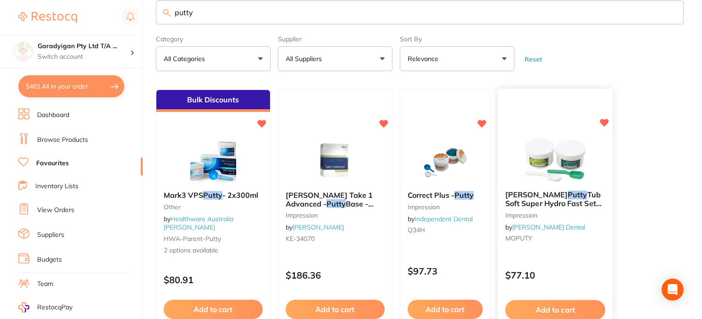
scroll to position [92, 0]
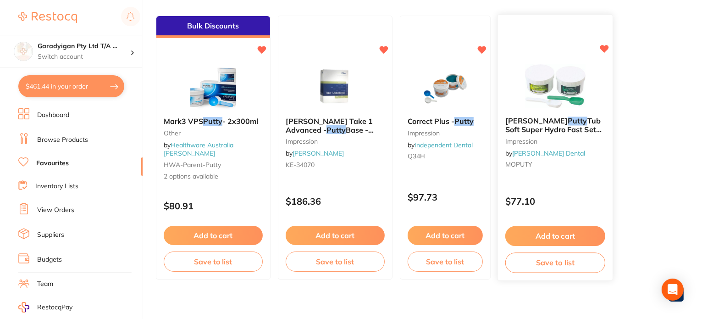
type input "putty"
click at [583, 235] on button "Add to cart" at bounding box center [555, 236] width 100 height 20
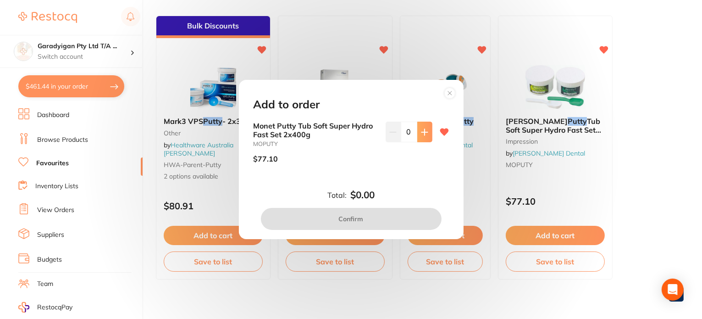
click at [424, 140] on button at bounding box center [424, 132] width 15 height 20
type input "1"
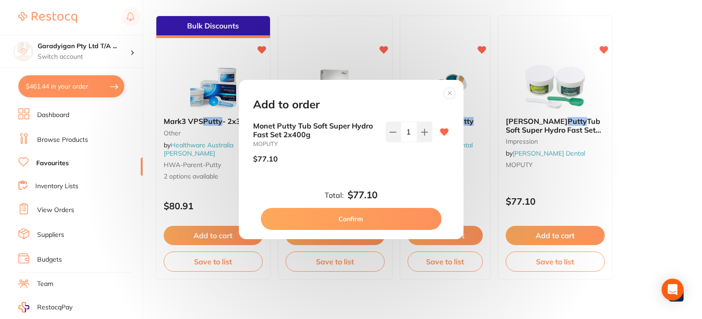
click at [407, 223] on button "Confirm" at bounding box center [351, 219] width 181 height 22
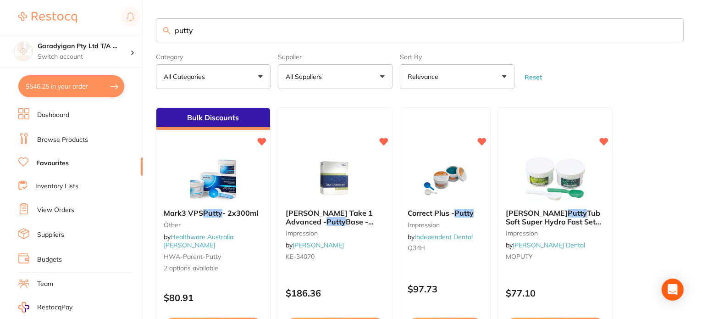
drag, startPoint x: 233, startPoint y: 34, endPoint x: 116, endPoint y: 34, distance: 116.9
click at [116, 34] on div "$546.25 Garadyigan Pty Ltd T/A ... Switch account Garadyigan Pty Ltd T/A Annand…" at bounding box center [351, 159] width 702 height 319
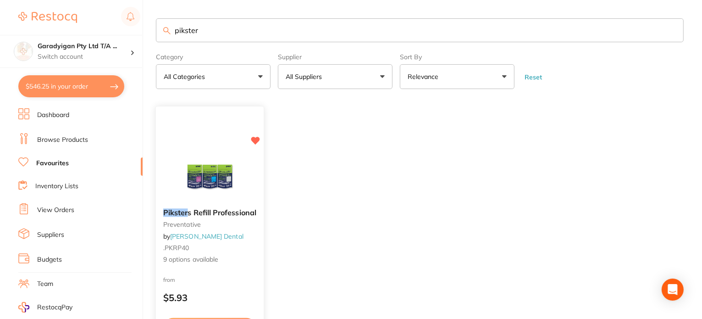
type input "pikster"
click at [233, 238] on div "Pikster s Refill Professional preventative by [PERSON_NAME] .PKRP40 9 options a…" at bounding box center [210, 236] width 108 height 71
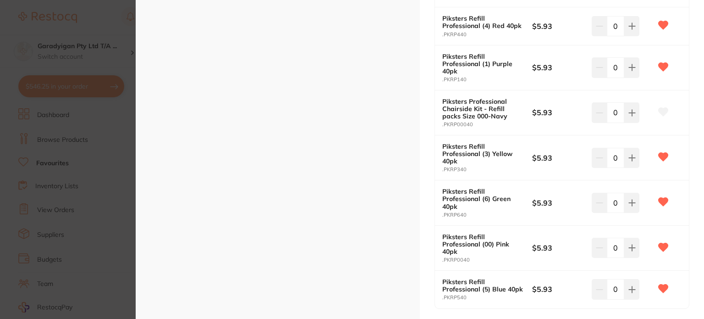
scroll to position [321, 0]
